Goal: Obtain resource: Download file/media

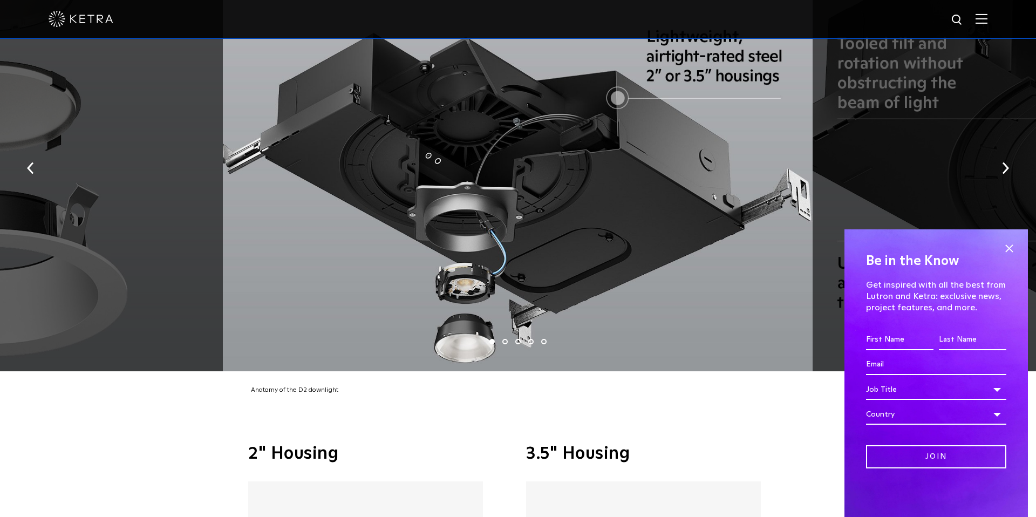
scroll to position [2140, 0]
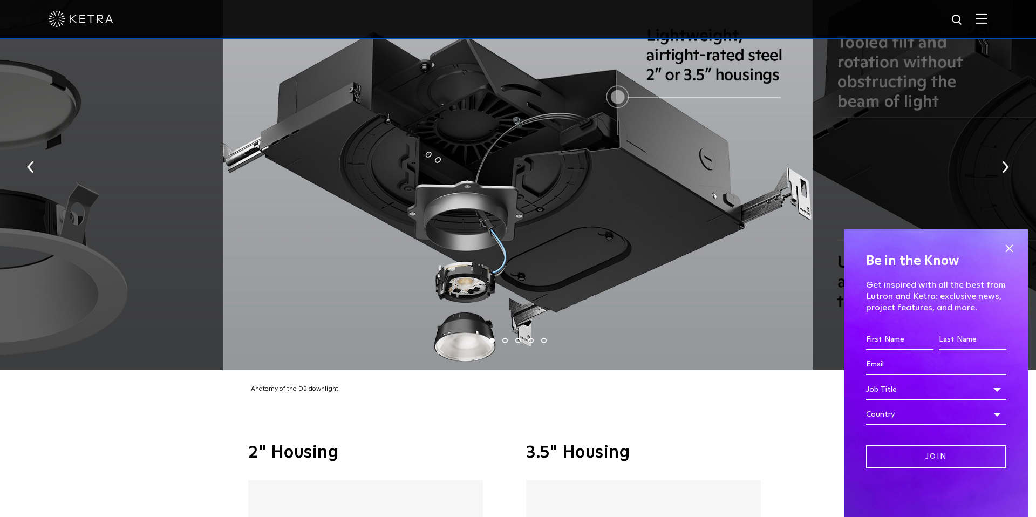
click at [519, 338] on li "3" at bounding box center [517, 340] width 5 height 5
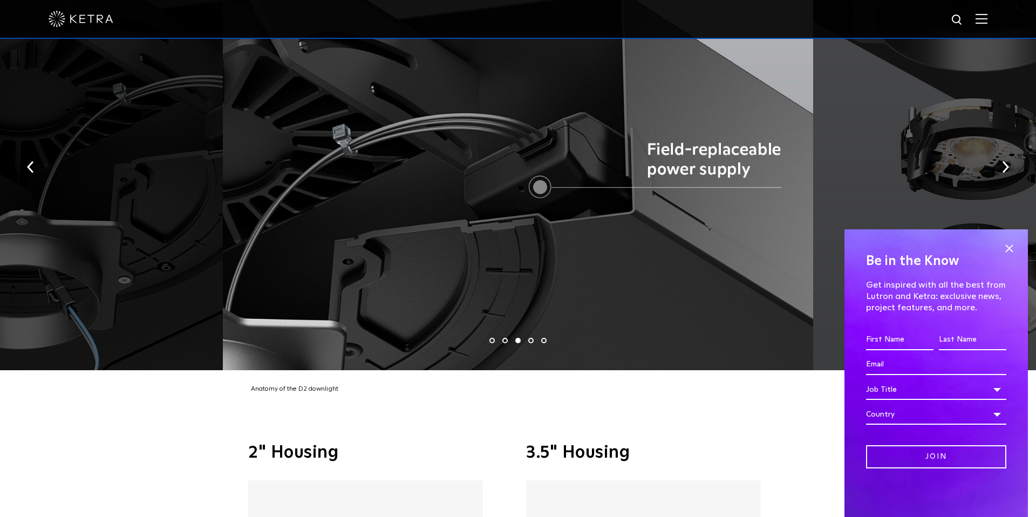
drag, startPoint x: 531, startPoint y: 325, endPoint x: 527, endPoint y: 410, distance: 85.4
click at [535, 168] on div at bounding box center [518, 163] width 590 height 413
click at [551, 169] on div at bounding box center [518, 163] width 590 height 413
click at [1009, 255] on span at bounding box center [1009, 248] width 16 height 16
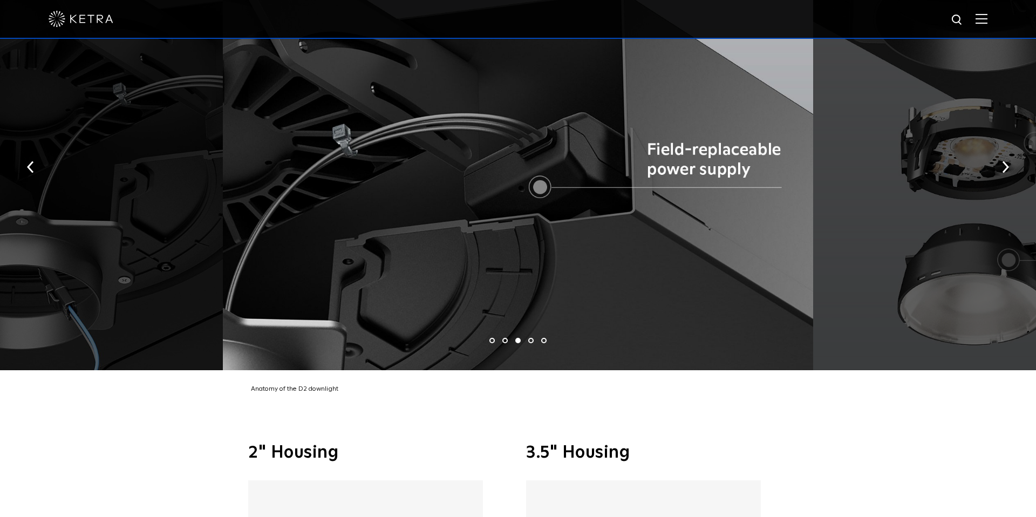
click at [532, 338] on li "4" at bounding box center [530, 340] width 5 height 5
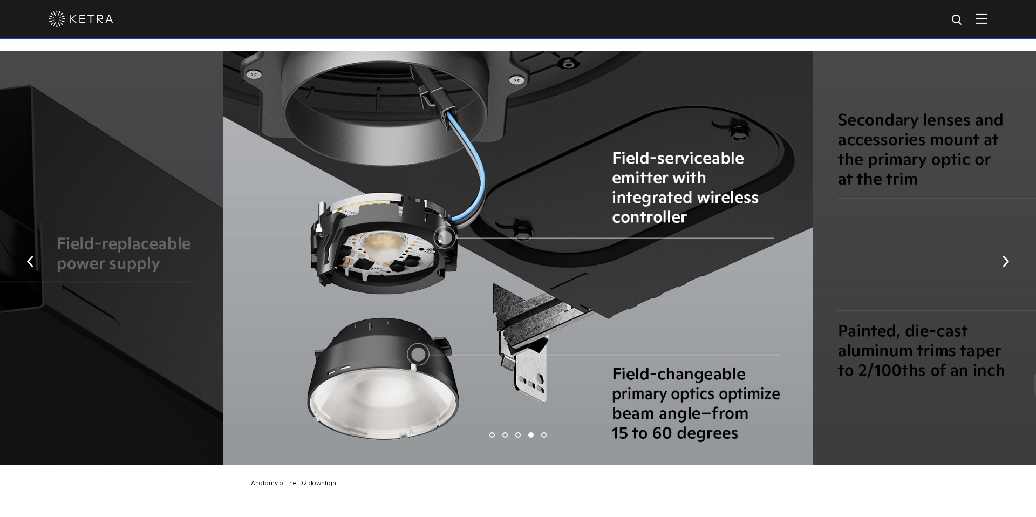
scroll to position [2040, 0]
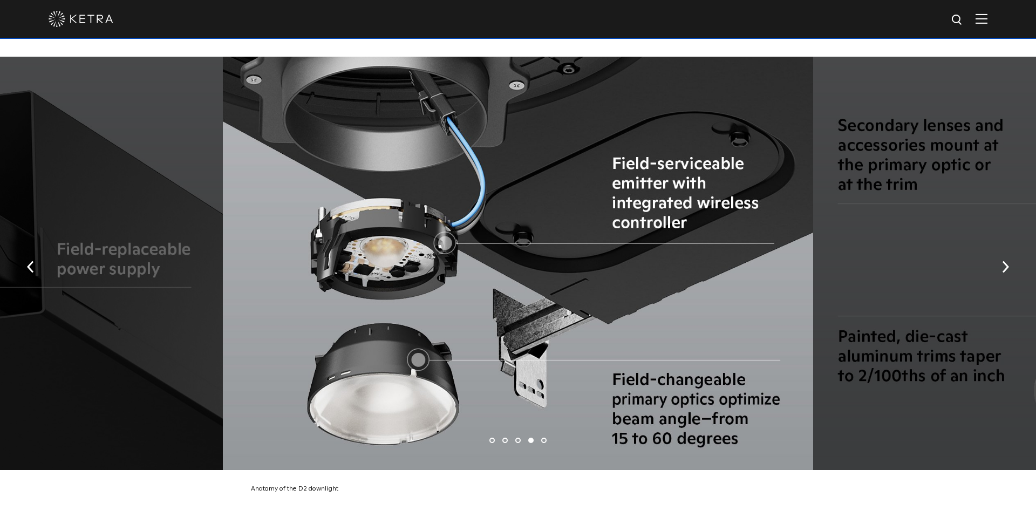
click at [543, 438] on li "5" at bounding box center [543, 440] width 5 height 5
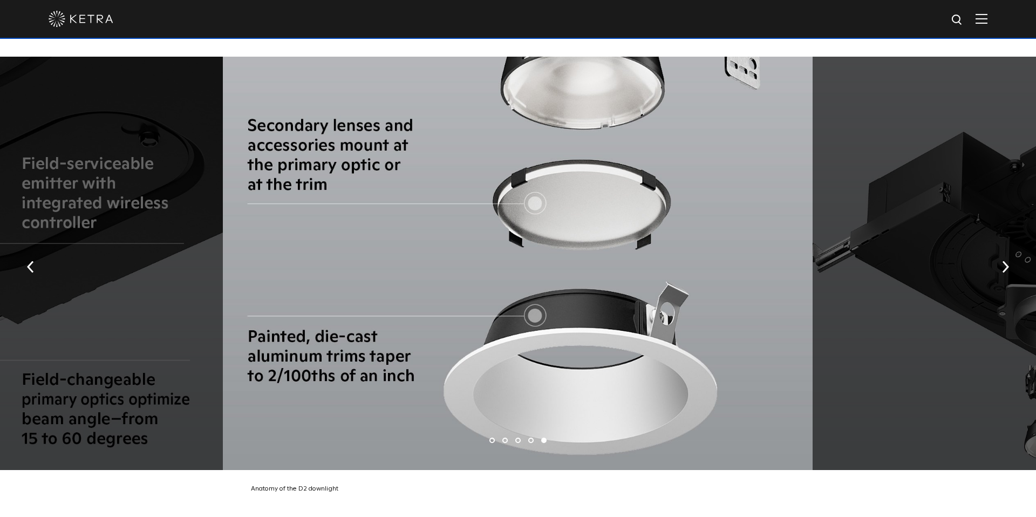
click at [528, 438] on li "4" at bounding box center [530, 440] width 5 height 5
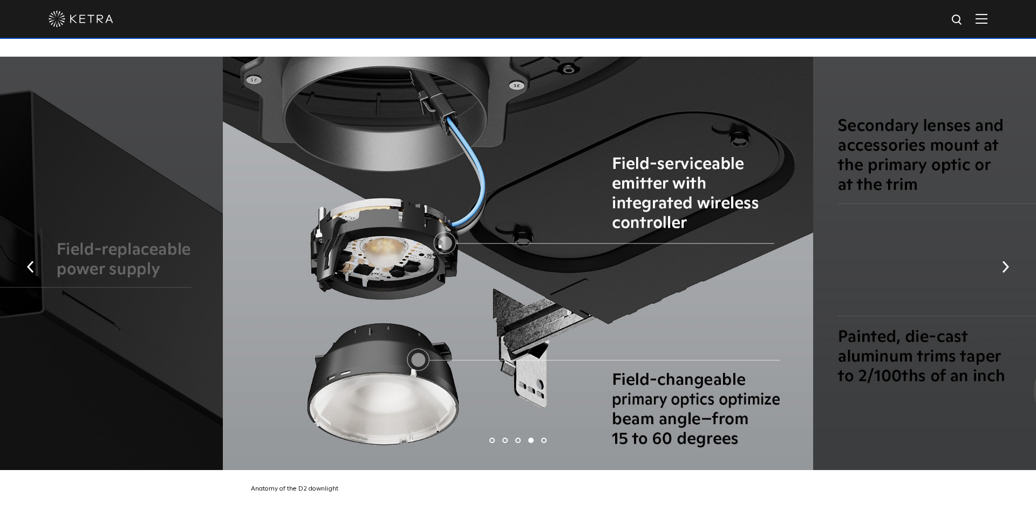
click at [519, 438] on li "3" at bounding box center [517, 440] width 5 height 5
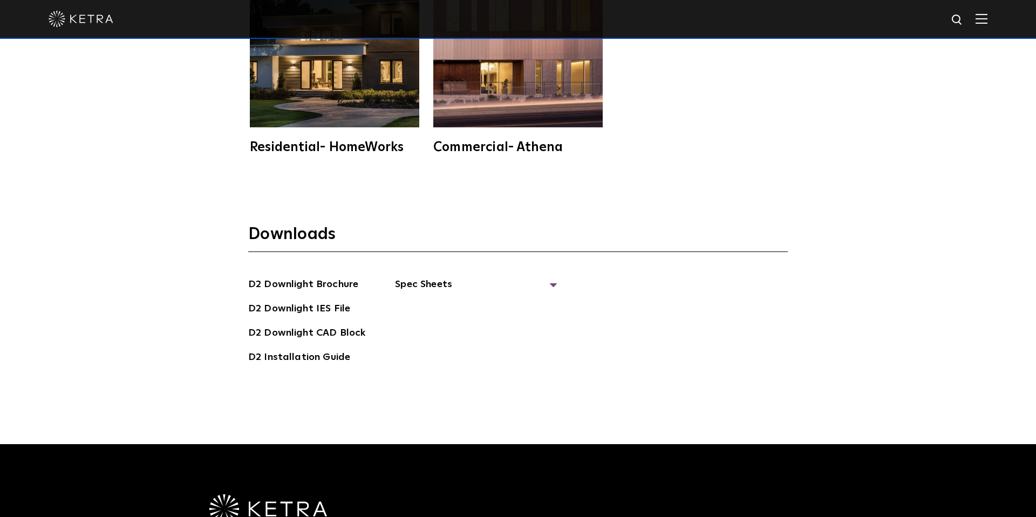
scroll to position [3116, 0]
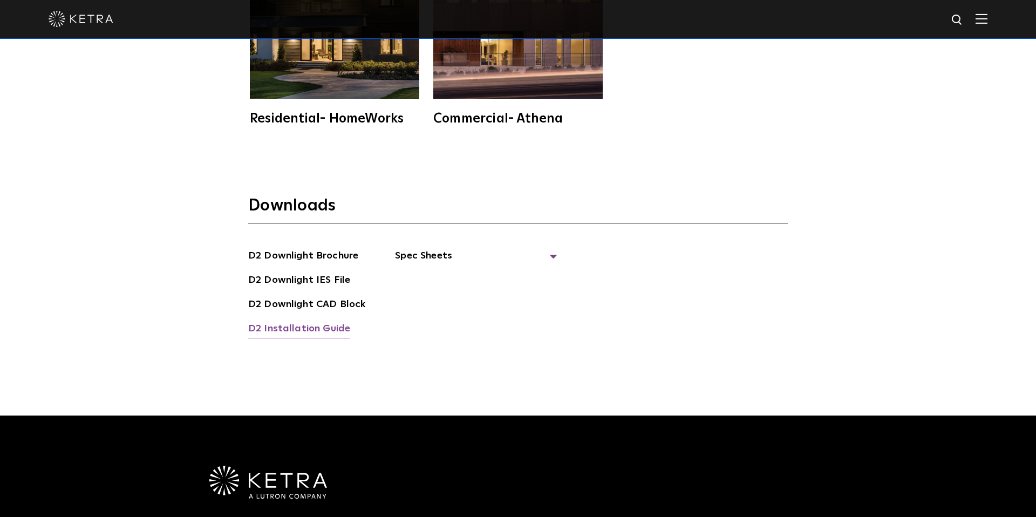
click at [316, 321] on link "D2 Installation Guide" at bounding box center [299, 329] width 102 height 17
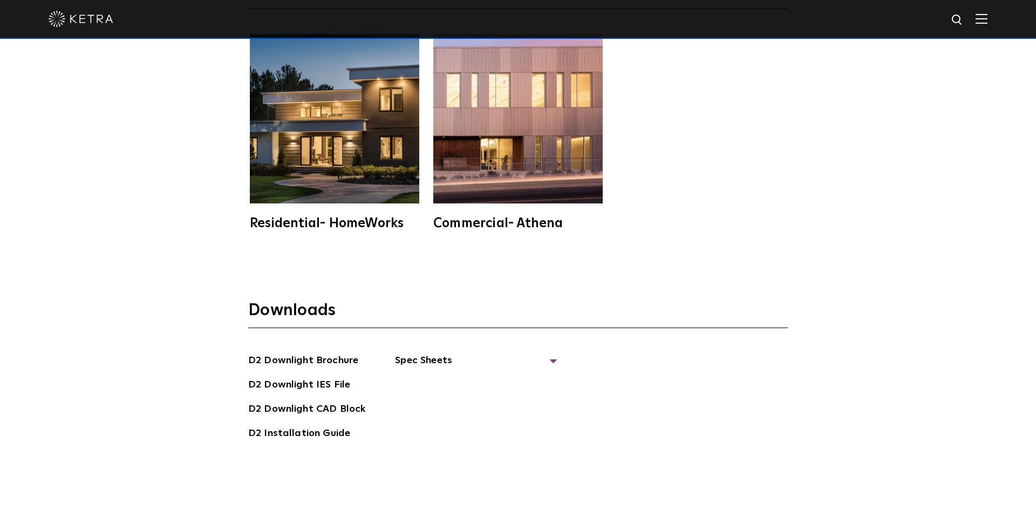
scroll to position [3017, 0]
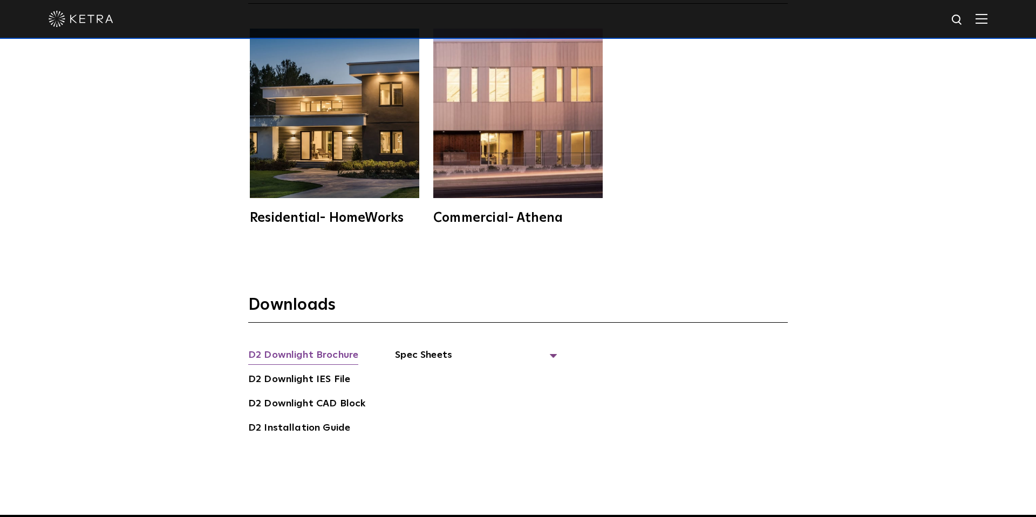
click at [306, 348] on link "D2 Downlight Brochure" at bounding box center [303, 356] width 110 height 17
